Goal: Communication & Community: Ask a question

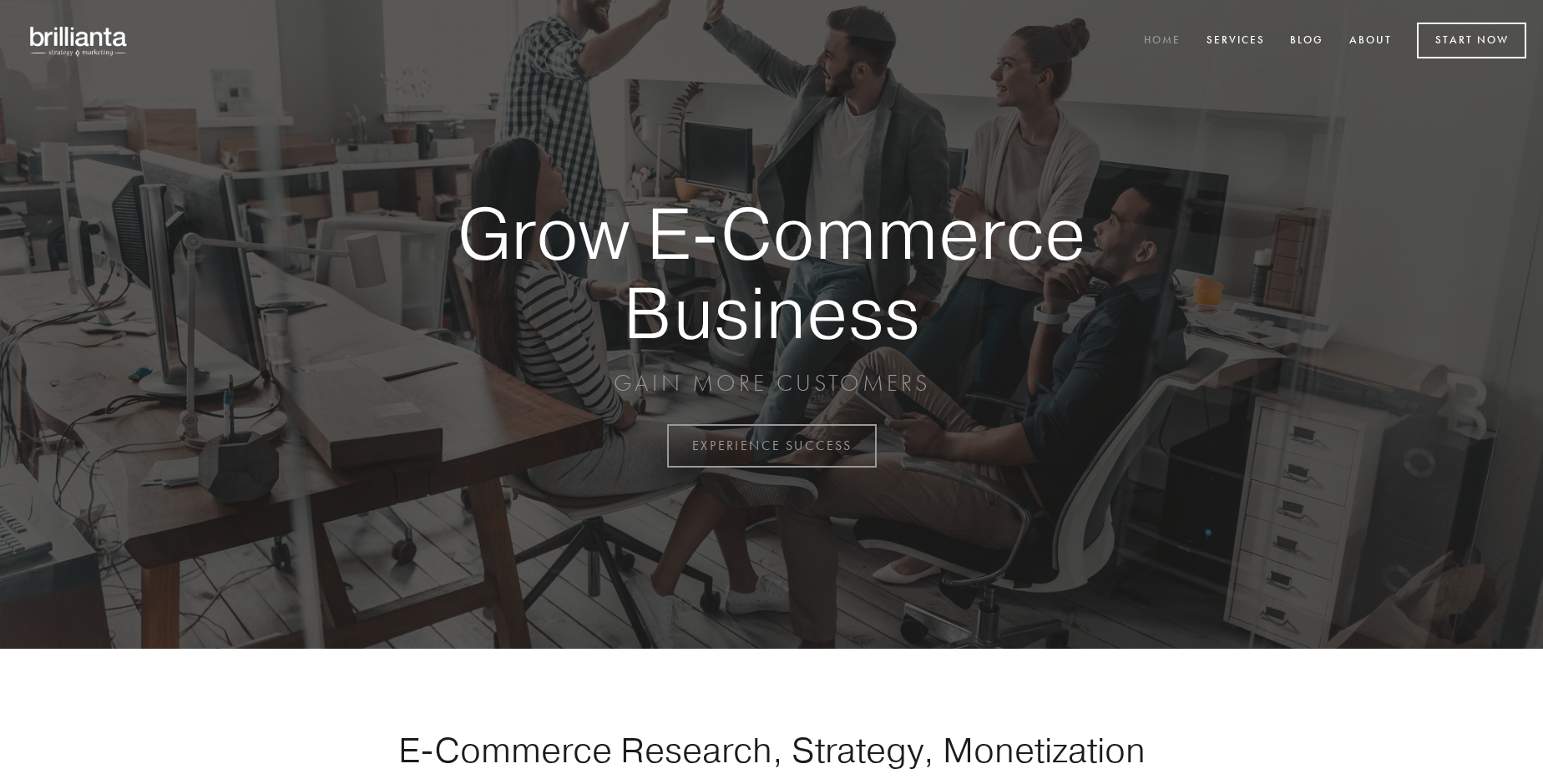
scroll to position [4375, 0]
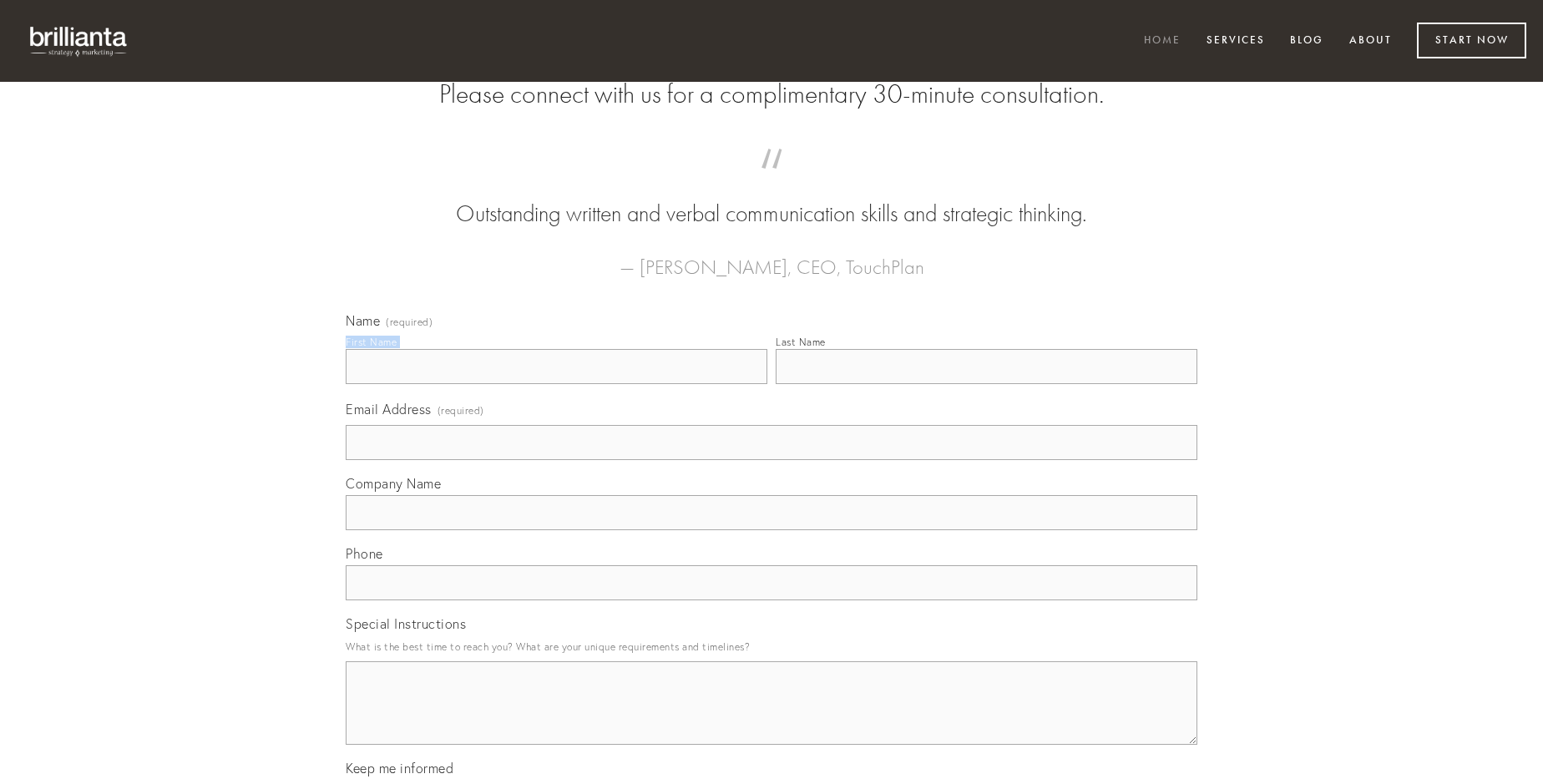
type input "[PERSON_NAME]"
click at [986, 384] on input "Last Name" at bounding box center [986, 367] width 421 height 35
type input "[PERSON_NAME]"
click at [771, 460] on input "Email Address (required)" at bounding box center [771, 442] width 852 height 35
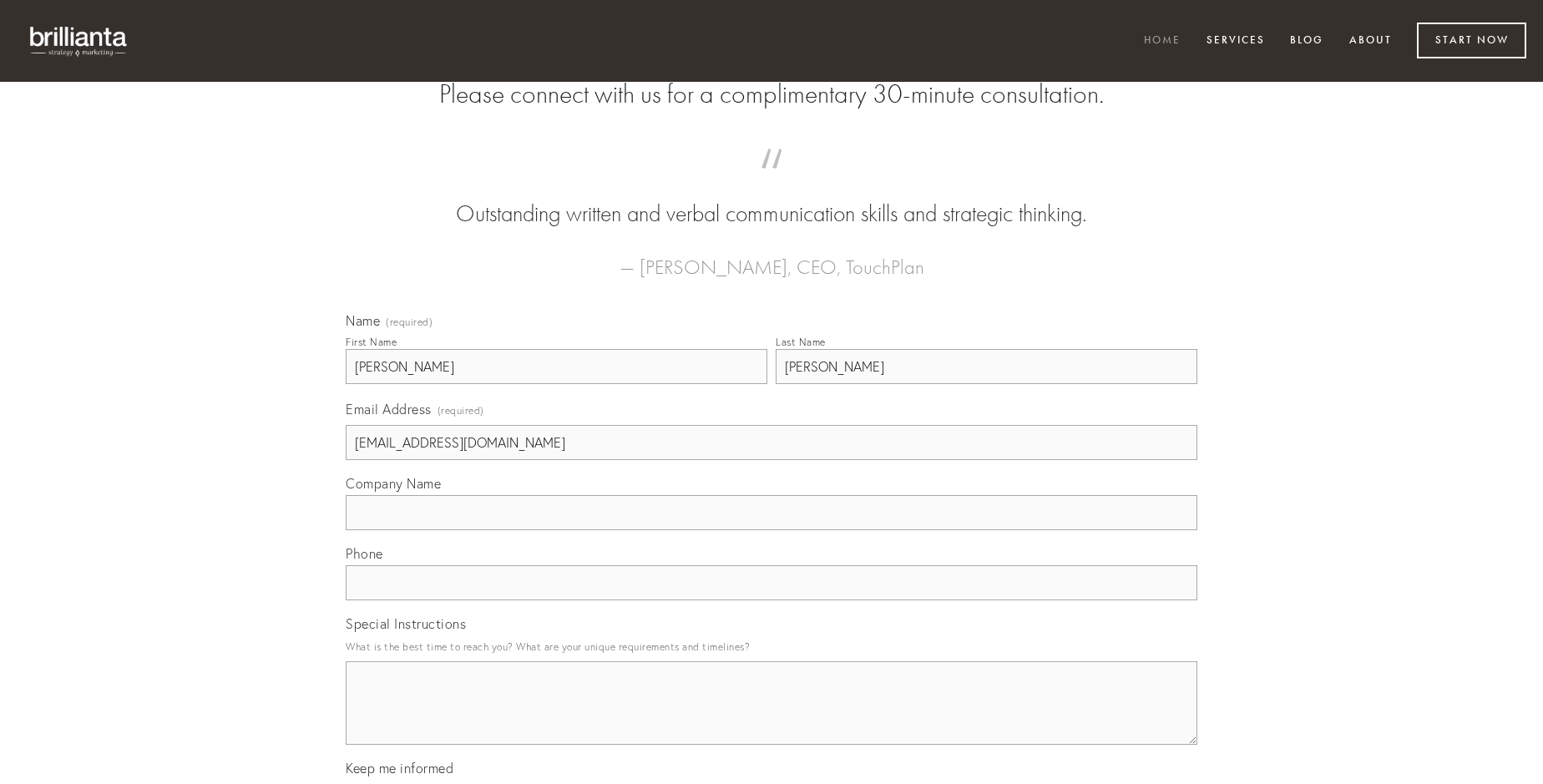
type input "[EMAIL_ADDRESS][DOMAIN_NAME]"
click at [771, 530] on input "Company Name" at bounding box center [771, 513] width 852 height 35
type input "veniam"
click at [771, 600] on input "text" at bounding box center [771, 583] width 852 height 35
click at [771, 718] on textarea "Special Instructions" at bounding box center [771, 703] width 852 height 83
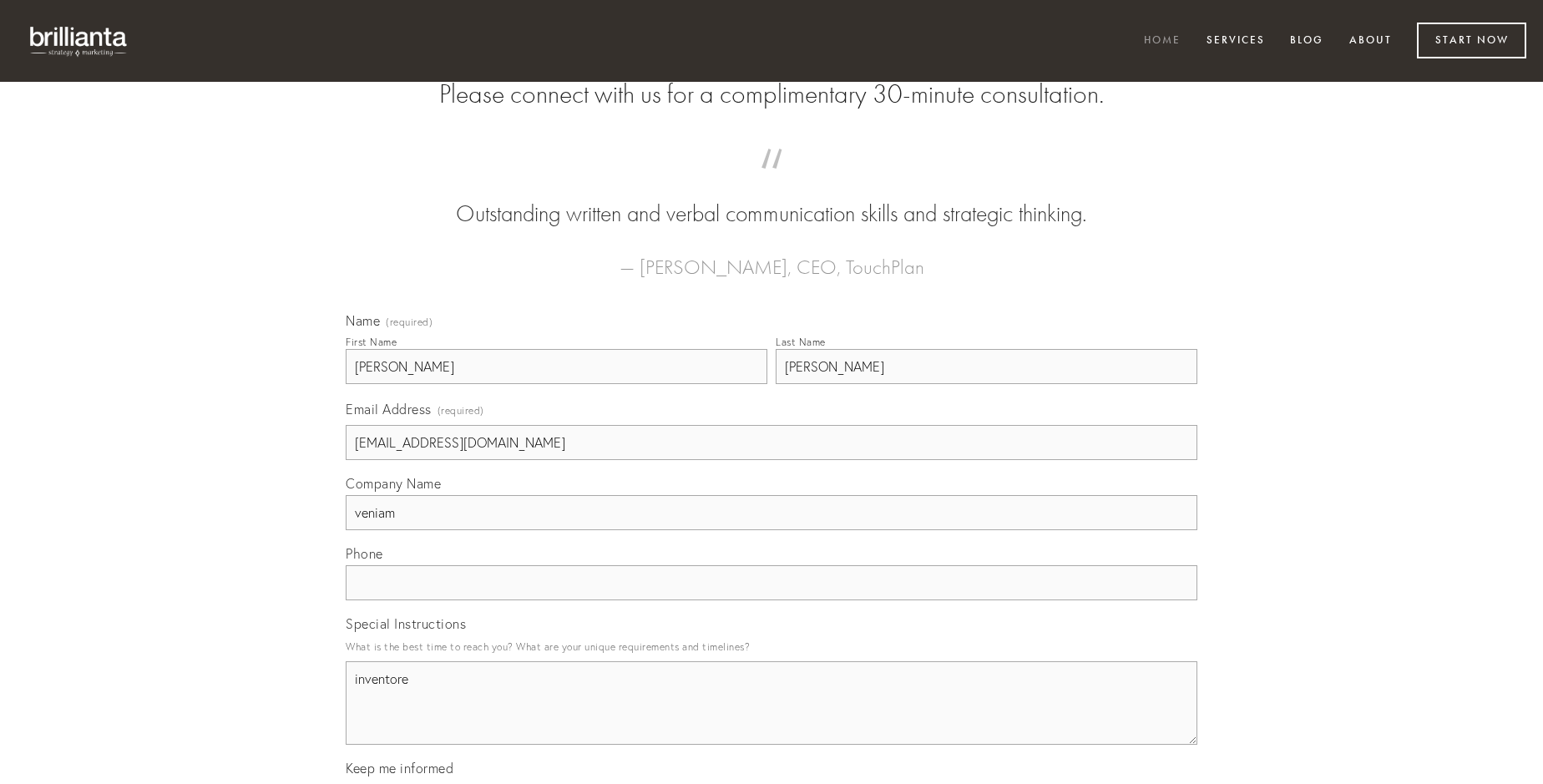
type textarea "inventore"
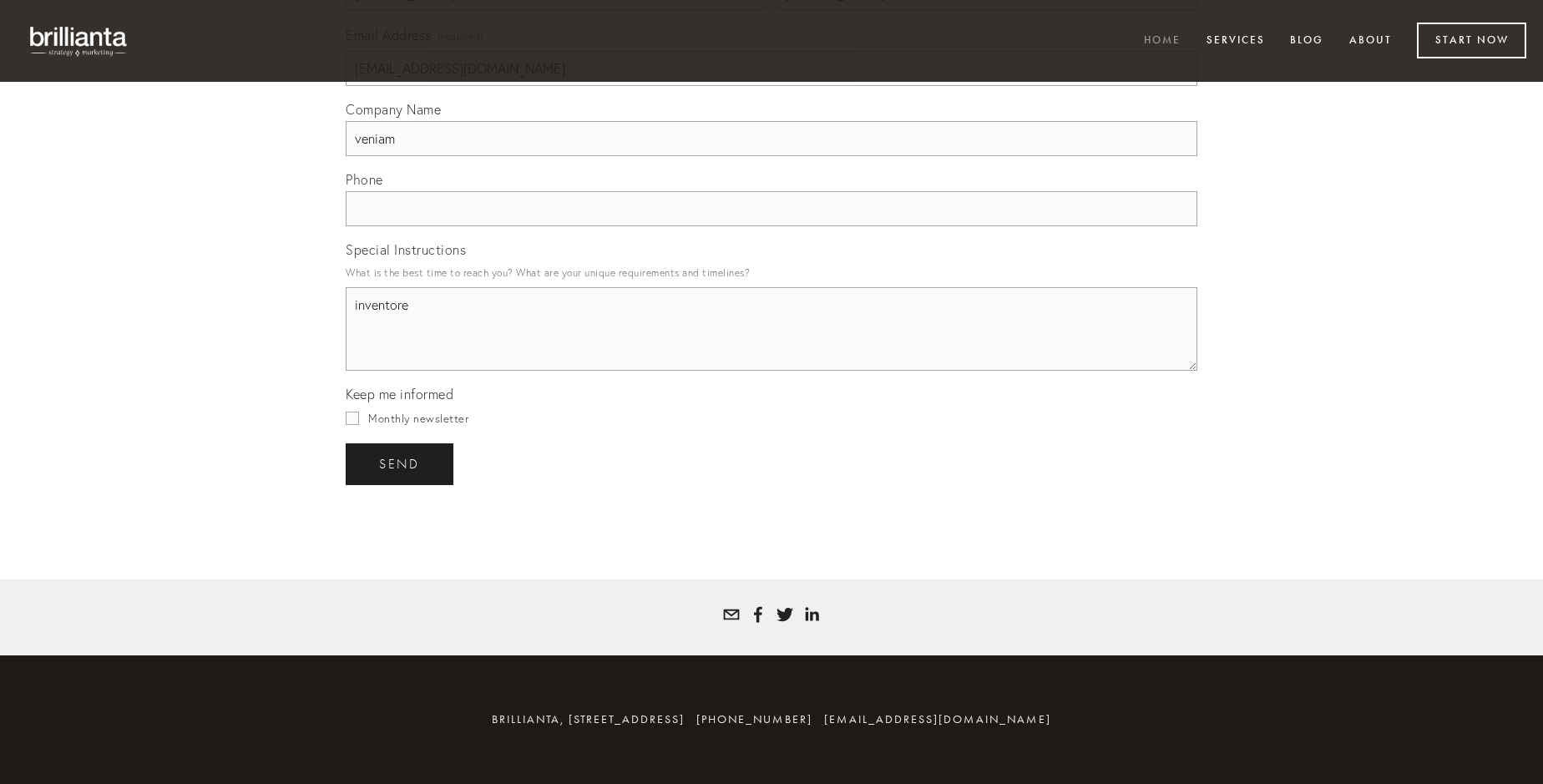
click at [401, 464] on span "send" at bounding box center [399, 464] width 41 height 15
